Goal: Task Accomplishment & Management: Manage account settings

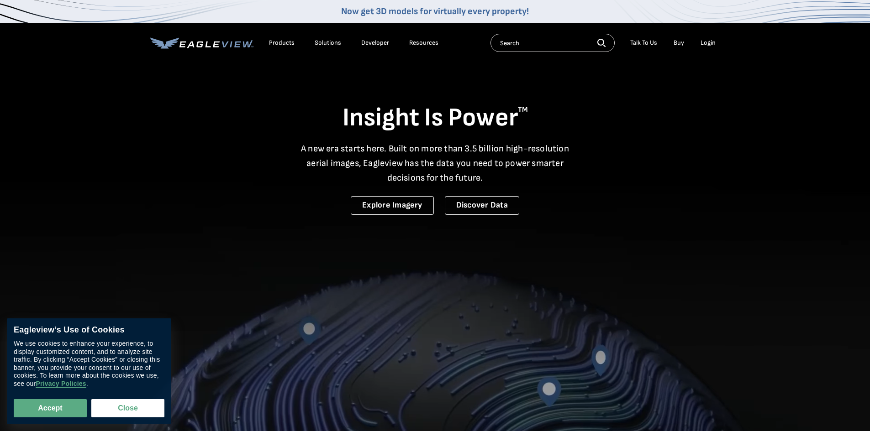
click at [704, 40] on div "Login" at bounding box center [707, 43] width 15 height 8
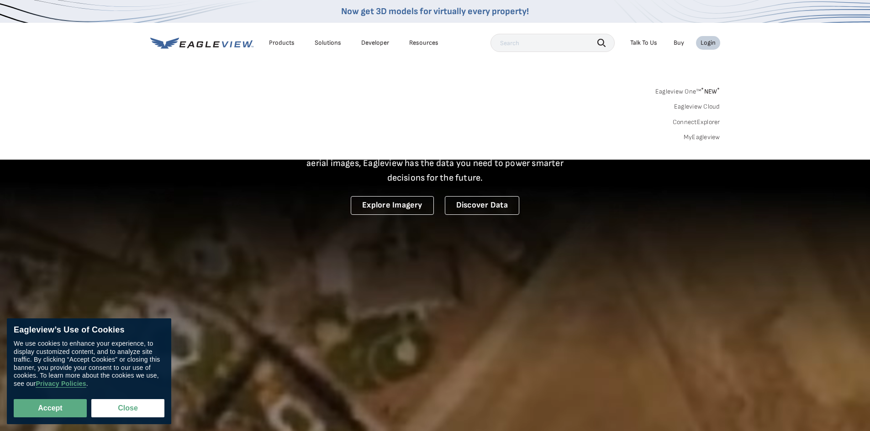
click at [703, 43] on div "Login" at bounding box center [707, 43] width 15 height 8
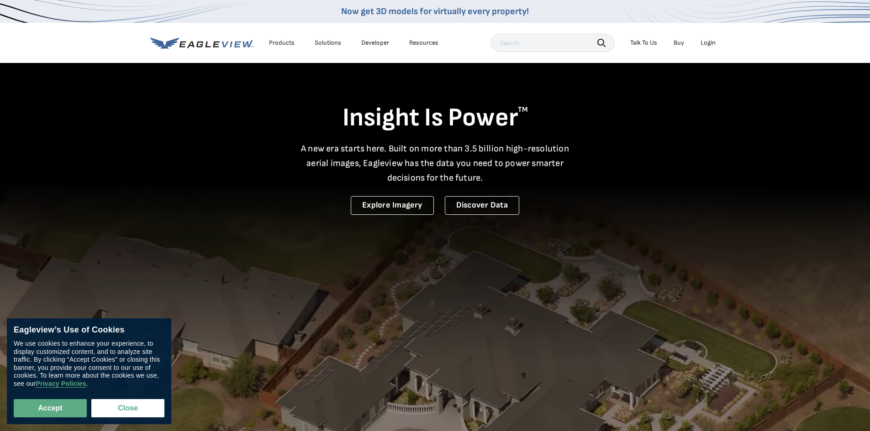
click at [704, 40] on div "Login" at bounding box center [707, 43] width 15 height 8
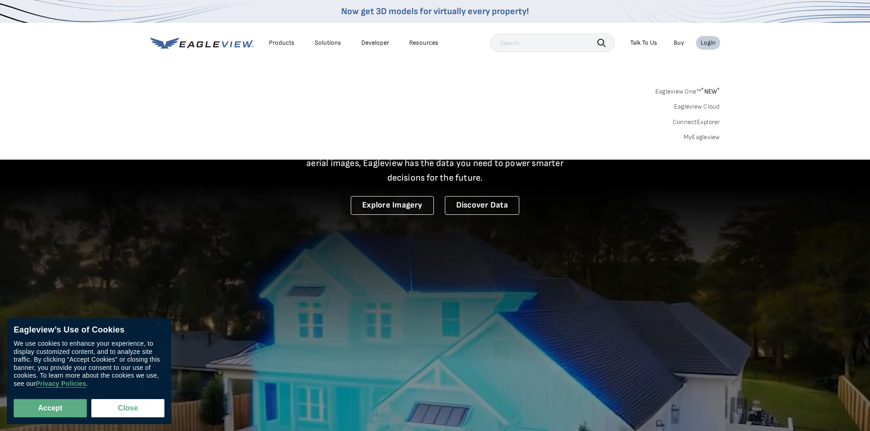
click at [704, 136] on link "MyEagleview" at bounding box center [701, 137] width 37 height 8
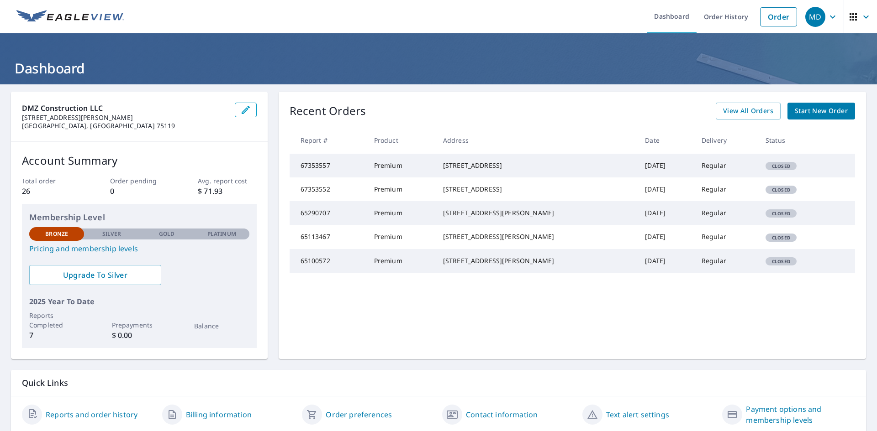
scroll to position [32, 0]
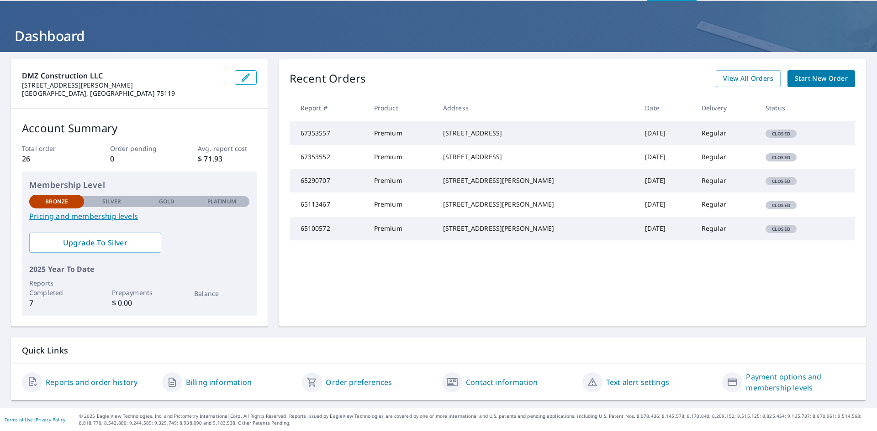
click at [754, 378] on link "Payment options and membership levels" at bounding box center [800, 383] width 109 height 22
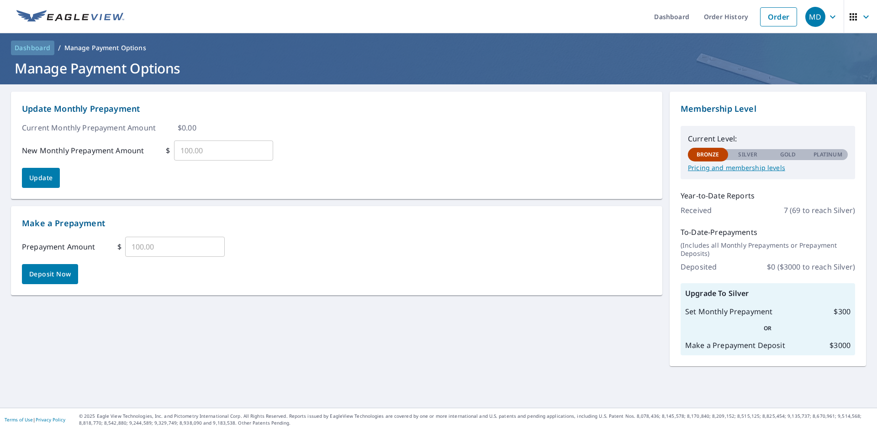
click at [27, 45] on span "Dashboard" at bounding box center [33, 47] width 36 height 9
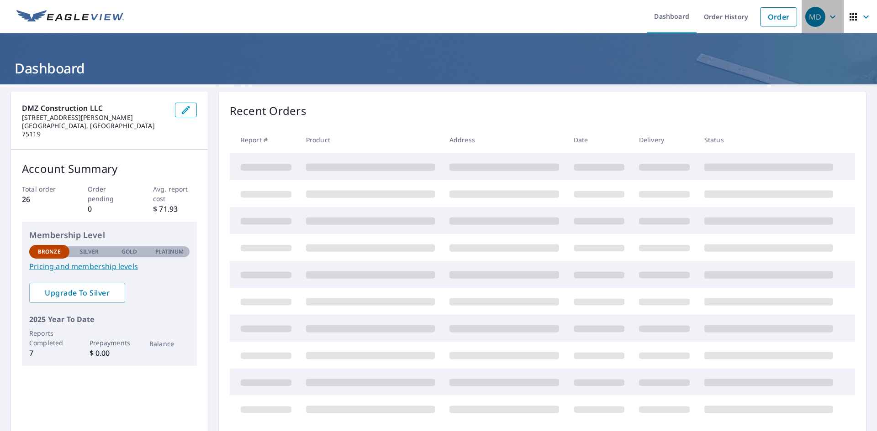
click at [827, 16] on icon "button" at bounding box center [832, 16] width 11 height 11
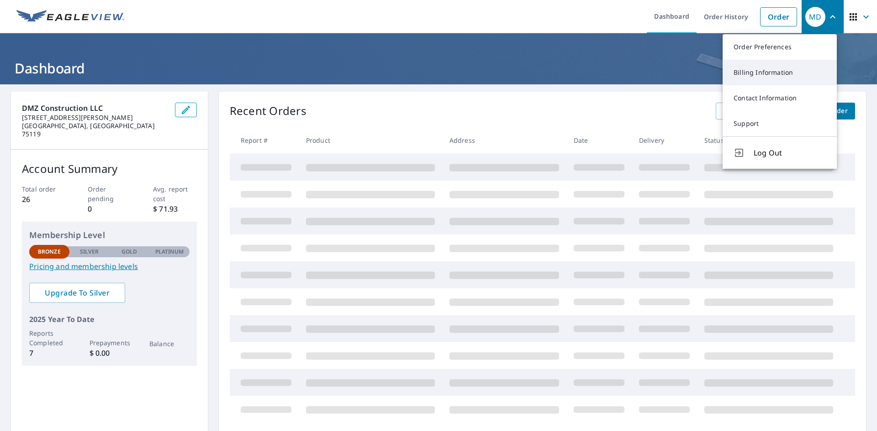
click at [757, 75] on link "Billing Information" at bounding box center [779, 73] width 114 height 26
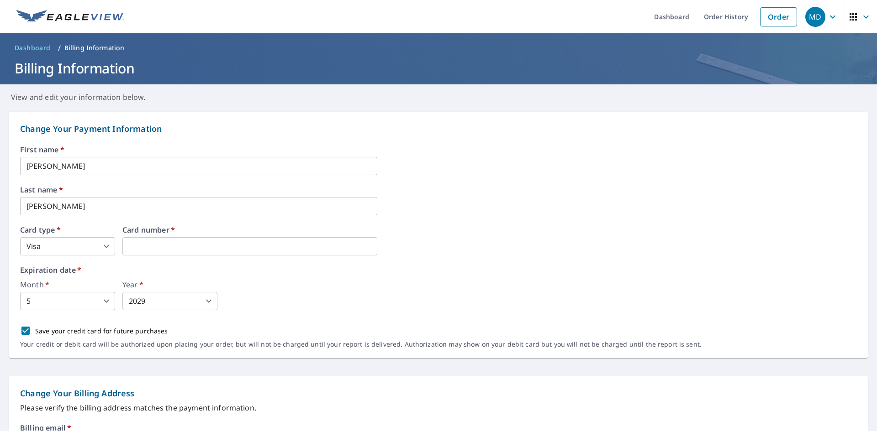
click at [106, 303] on body "MD MD Dashboard Order History Order MD Dashboard / Billing Information Billing …" at bounding box center [438, 215] width 877 height 431
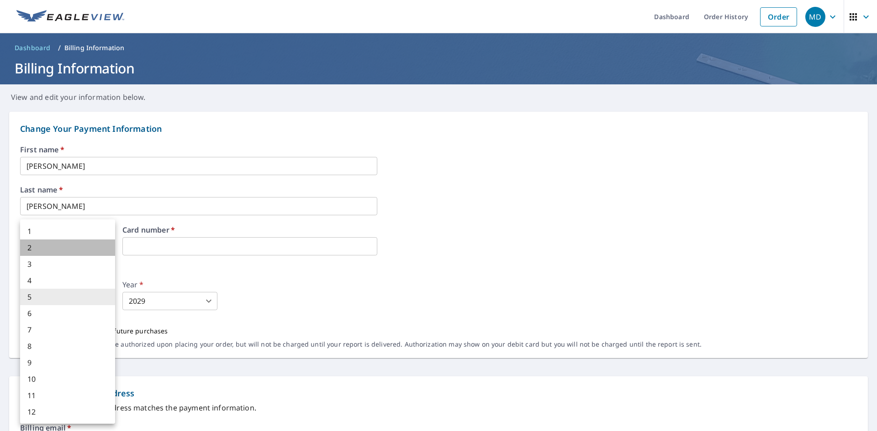
click at [39, 248] on li "2" at bounding box center [67, 248] width 95 height 16
type input "2"
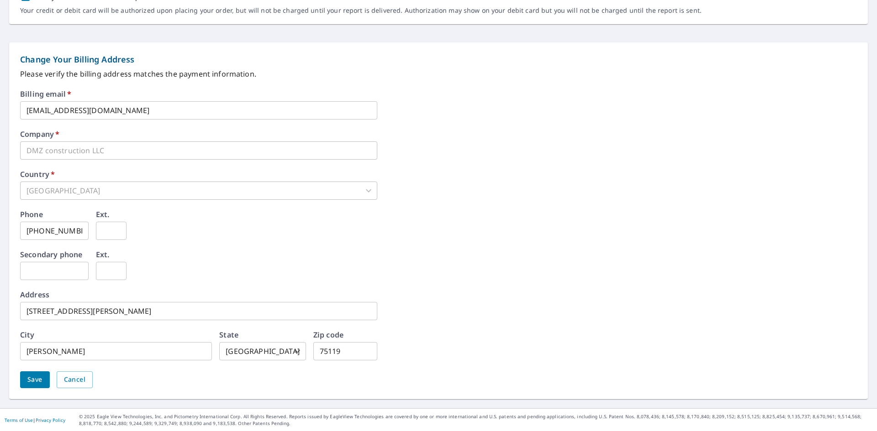
scroll to position [335, 0]
click at [31, 379] on span "Save" at bounding box center [34, 379] width 15 height 11
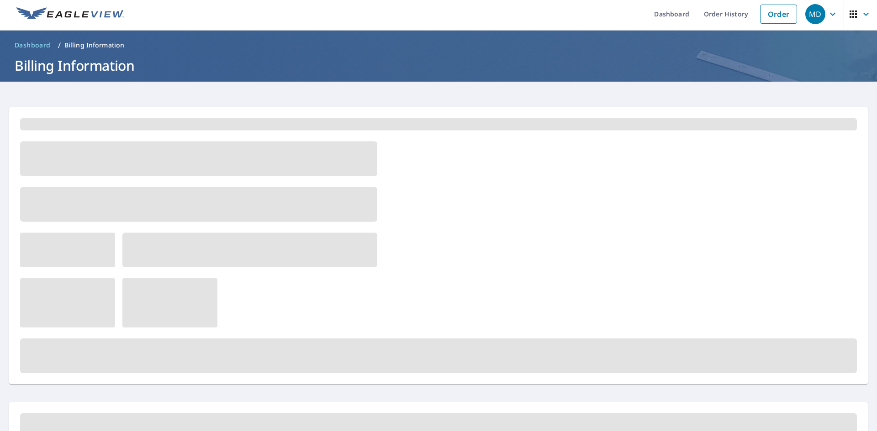
scroll to position [0, 0]
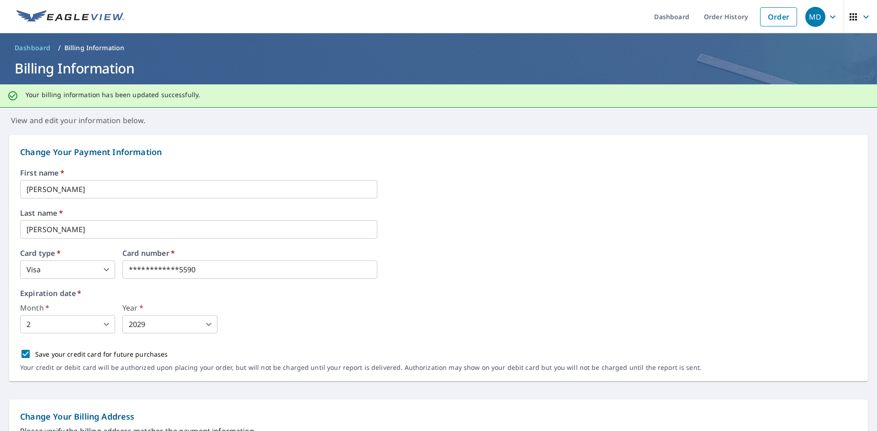
click at [43, 49] on span "Dashboard" at bounding box center [33, 47] width 36 height 9
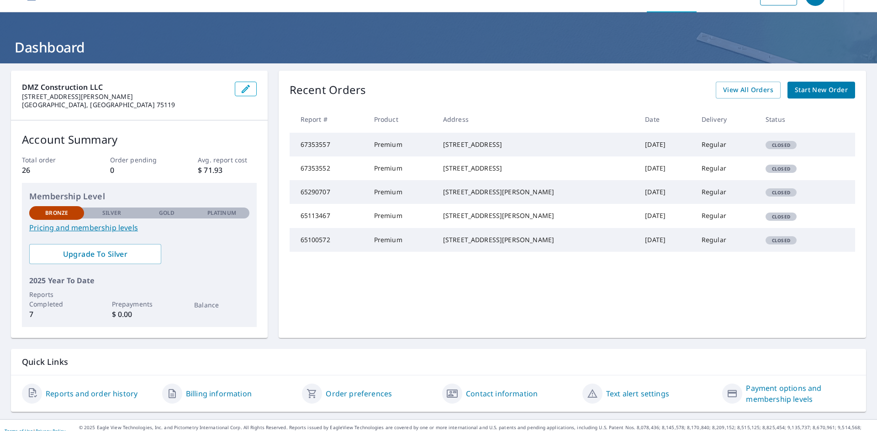
scroll to position [32, 0]
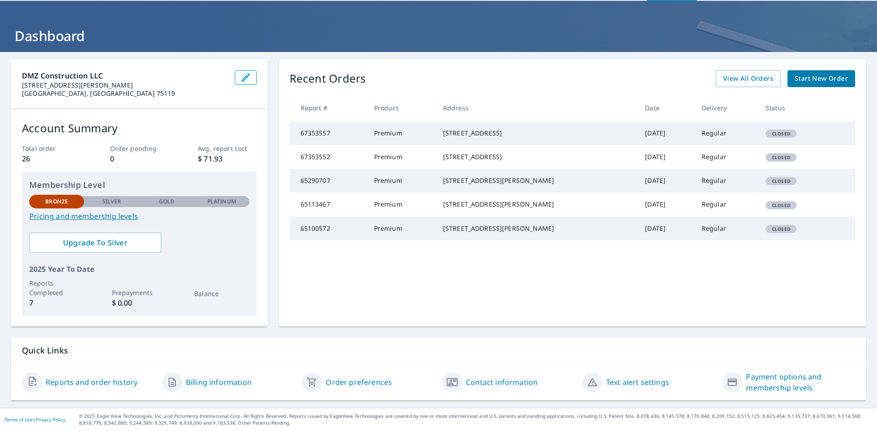
click at [94, 384] on link "Reports and order history" at bounding box center [92, 382] width 92 height 11
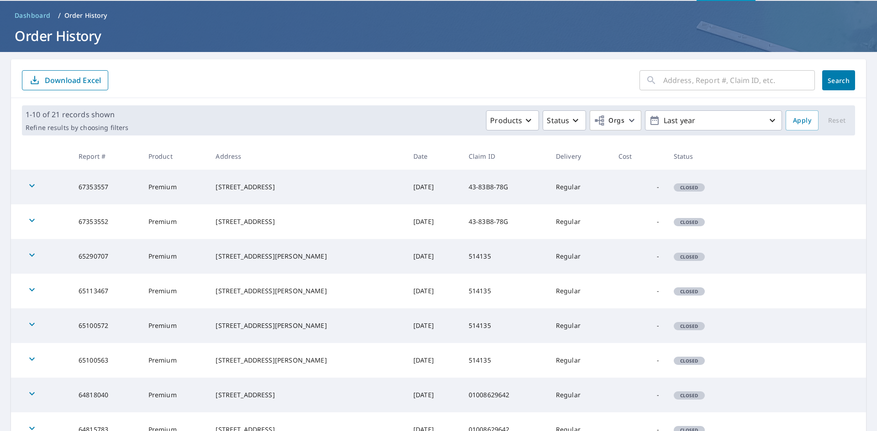
click at [27, 184] on icon "button" at bounding box center [31, 185] width 11 height 11
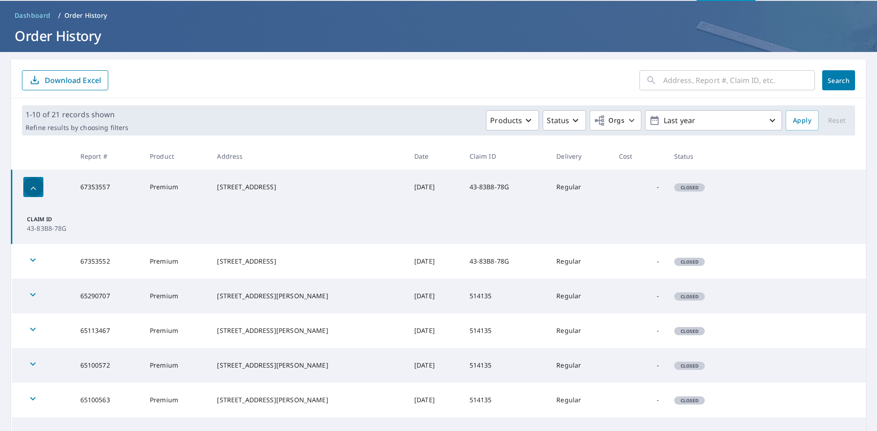
click at [28, 183] on icon "button" at bounding box center [33, 188] width 11 height 11
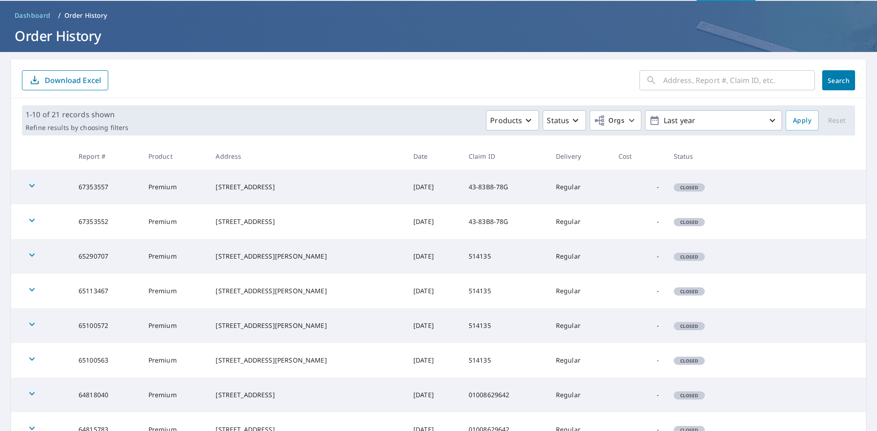
click at [29, 220] on icon "button" at bounding box center [31, 220] width 11 height 11
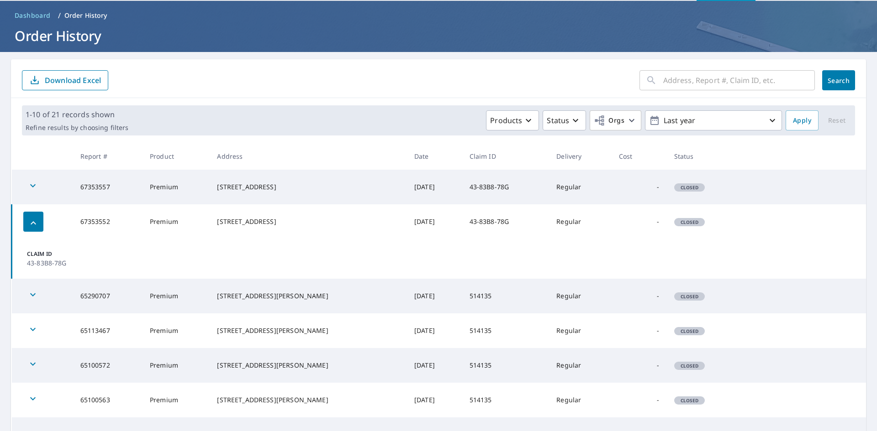
click at [29, 218] on icon "button" at bounding box center [33, 223] width 11 height 11
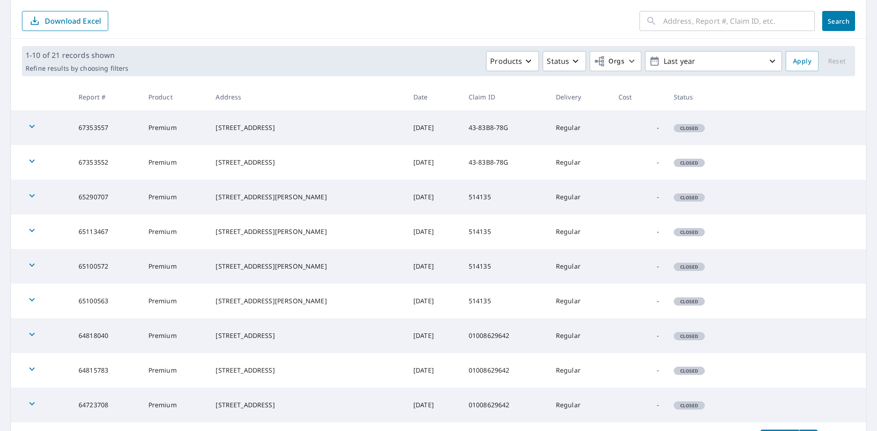
scroll to position [183, 0]
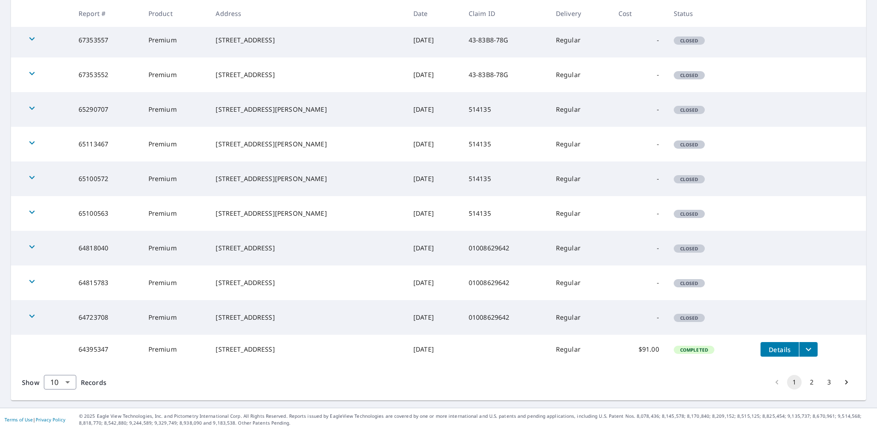
click at [803, 347] on icon "filesDropdownBtn-64395347" at bounding box center [808, 349] width 11 height 11
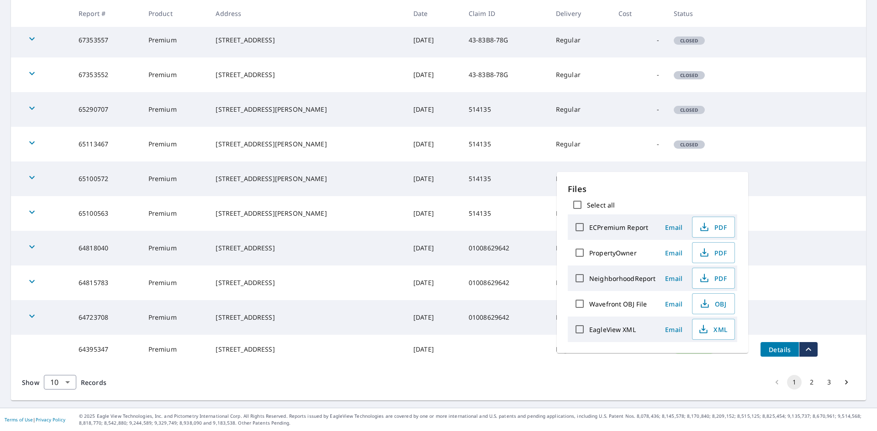
click at [823, 196] on td at bounding box center [809, 203] width 113 height 15
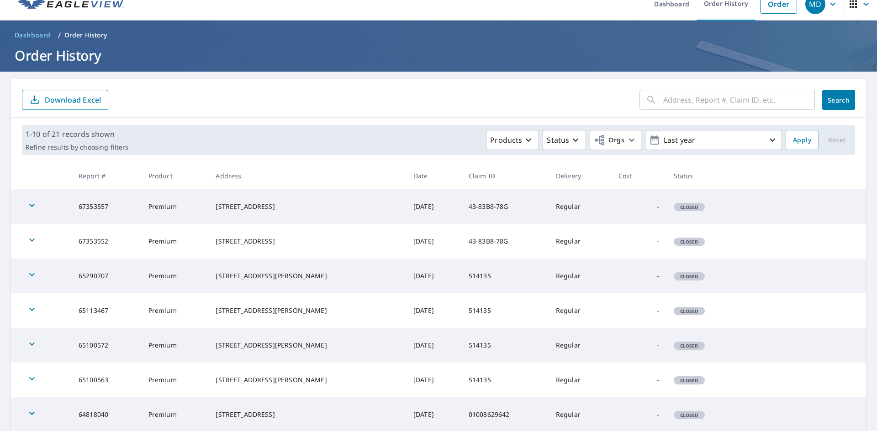
scroll to position [0, 0]
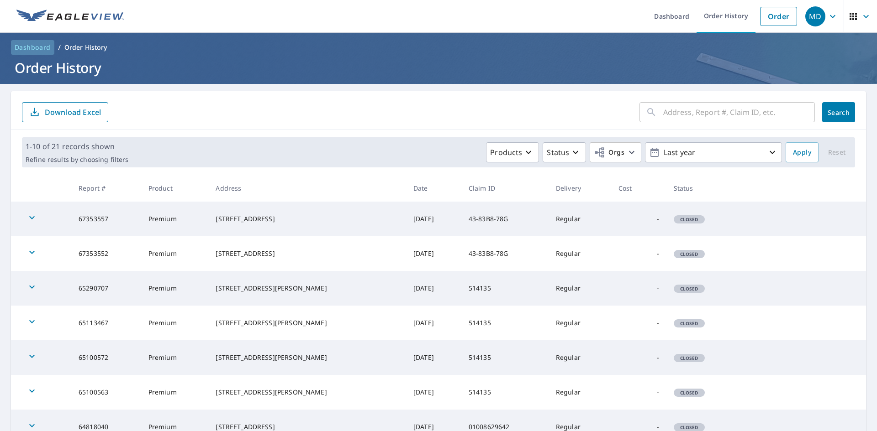
click at [38, 47] on span "Dashboard" at bounding box center [33, 47] width 36 height 9
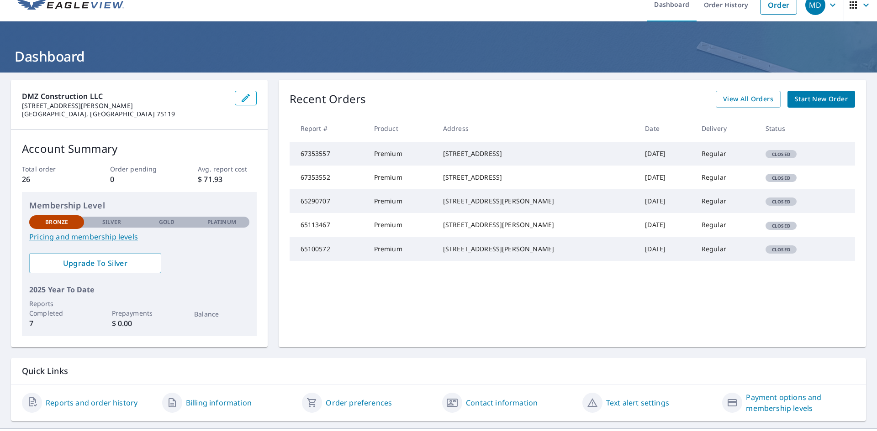
scroll to position [32, 0]
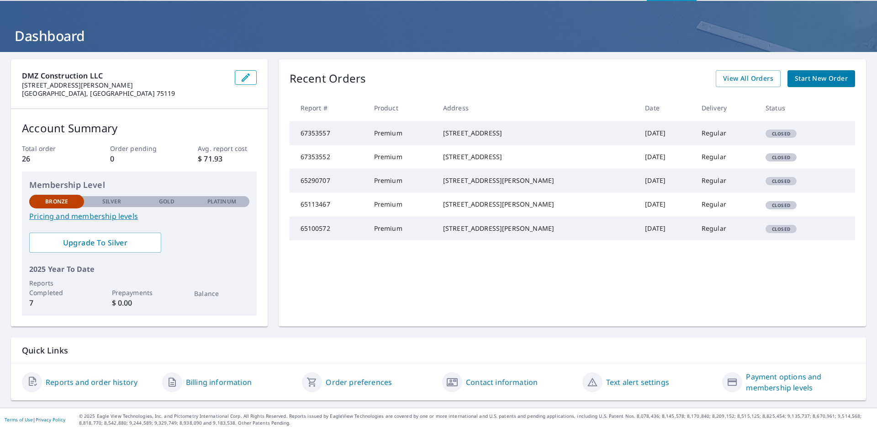
click at [350, 384] on link "Order preferences" at bounding box center [359, 382] width 66 height 11
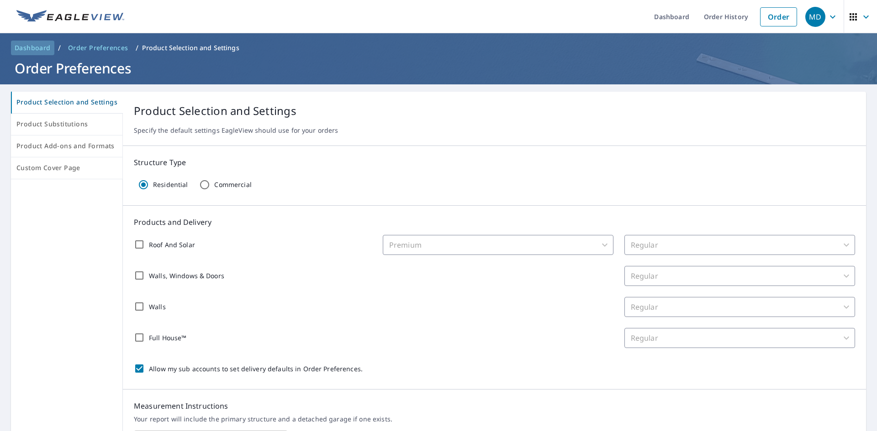
click at [33, 48] on span "Dashboard" at bounding box center [33, 47] width 36 height 9
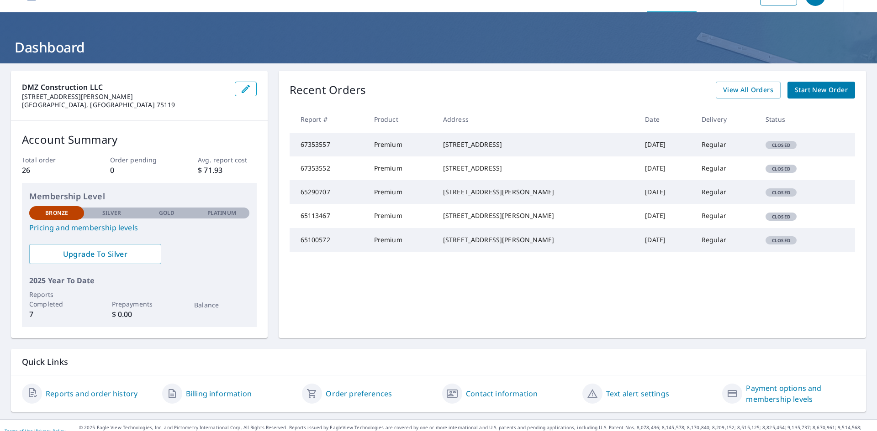
scroll to position [32, 0]
